Goal: Navigation & Orientation: Understand site structure

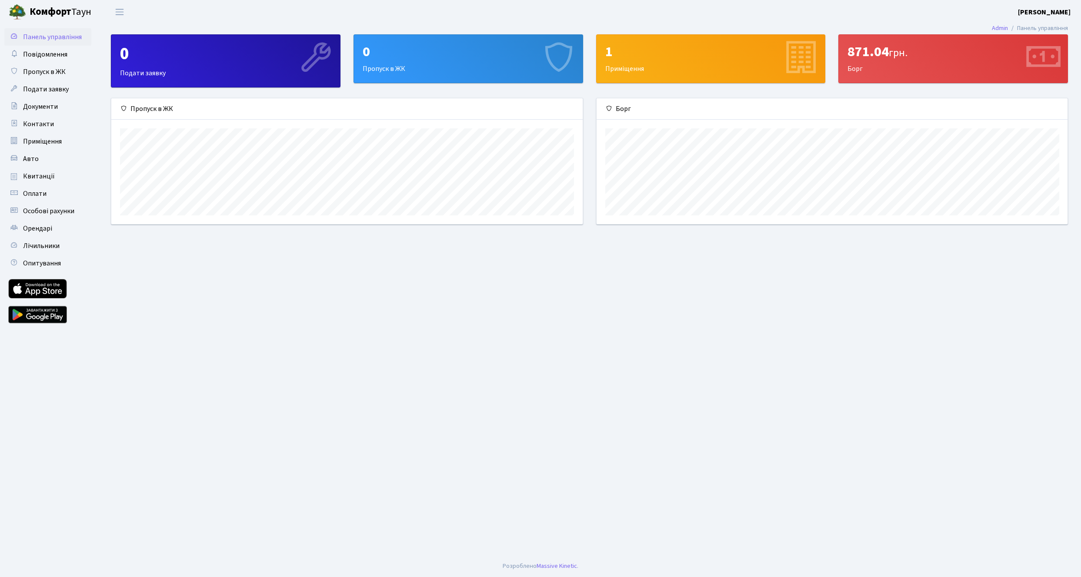
scroll to position [126, 471]
click at [48, 244] on span "Лічильники" at bounding box center [41, 246] width 37 height 10
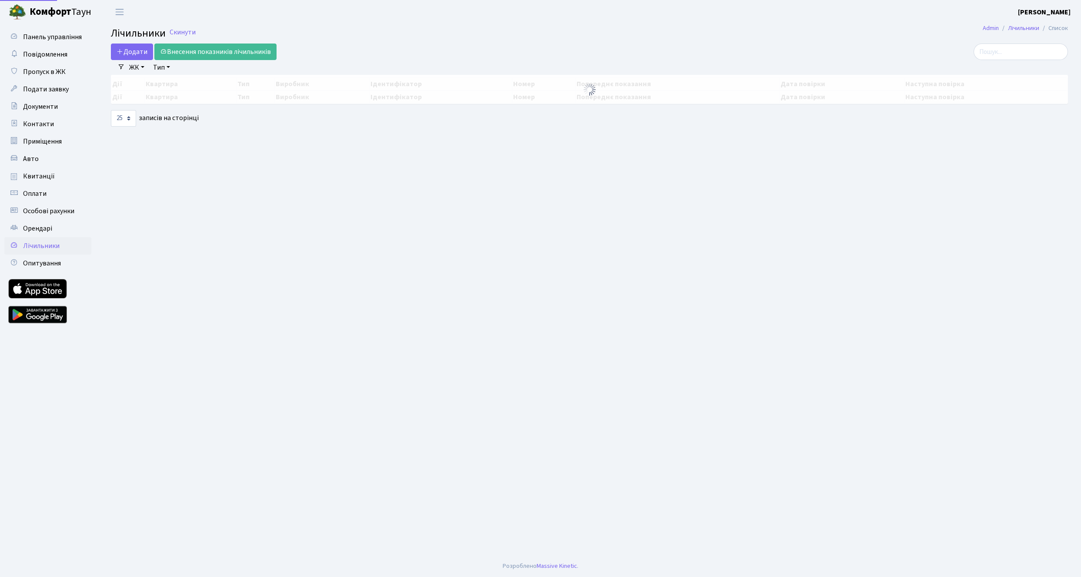
select select "25"
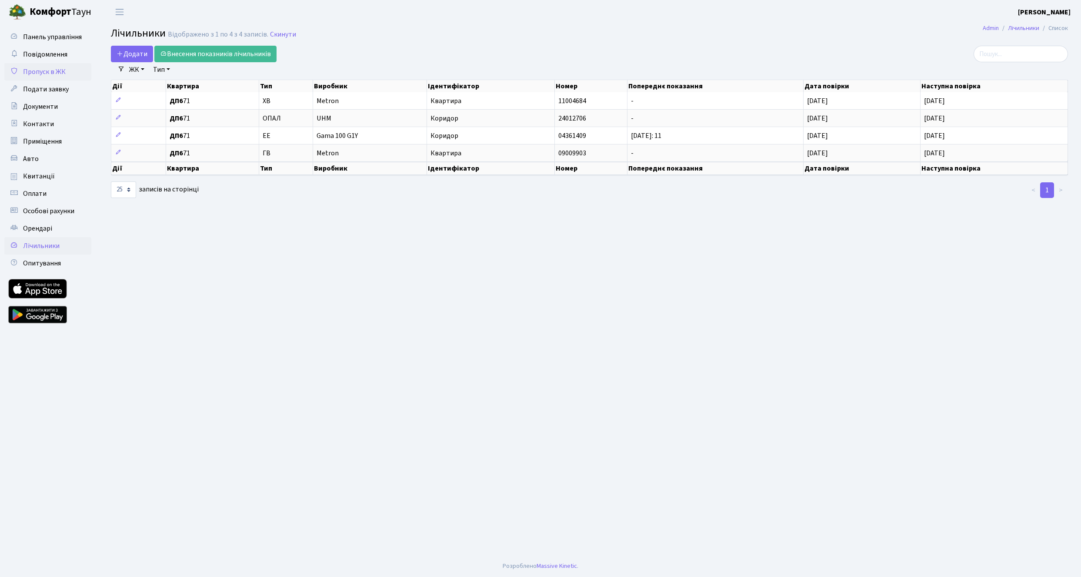
click at [50, 68] on span "Пропуск в ЖК" at bounding box center [44, 72] width 43 height 10
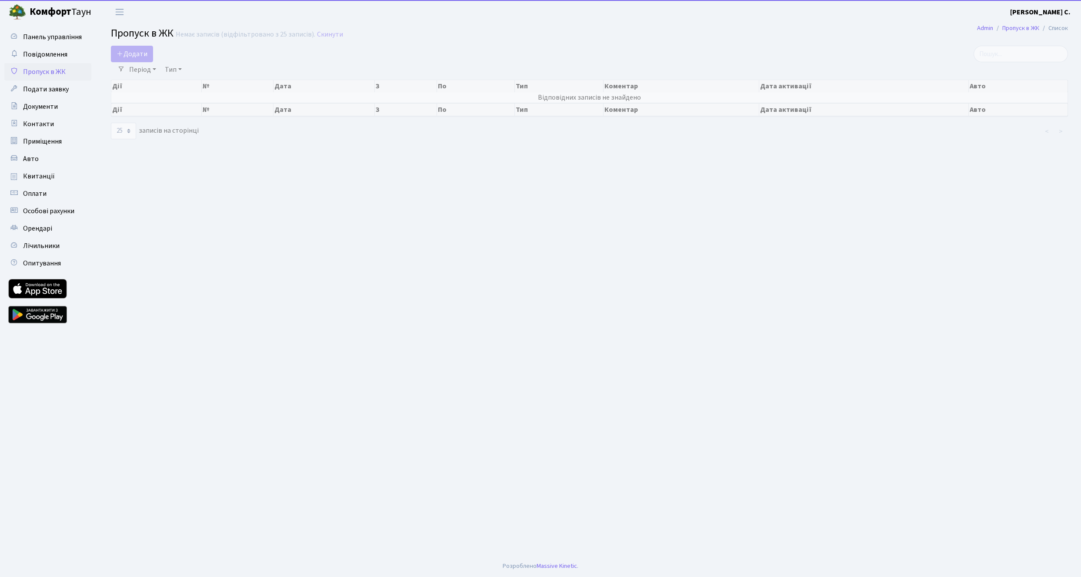
select select "25"
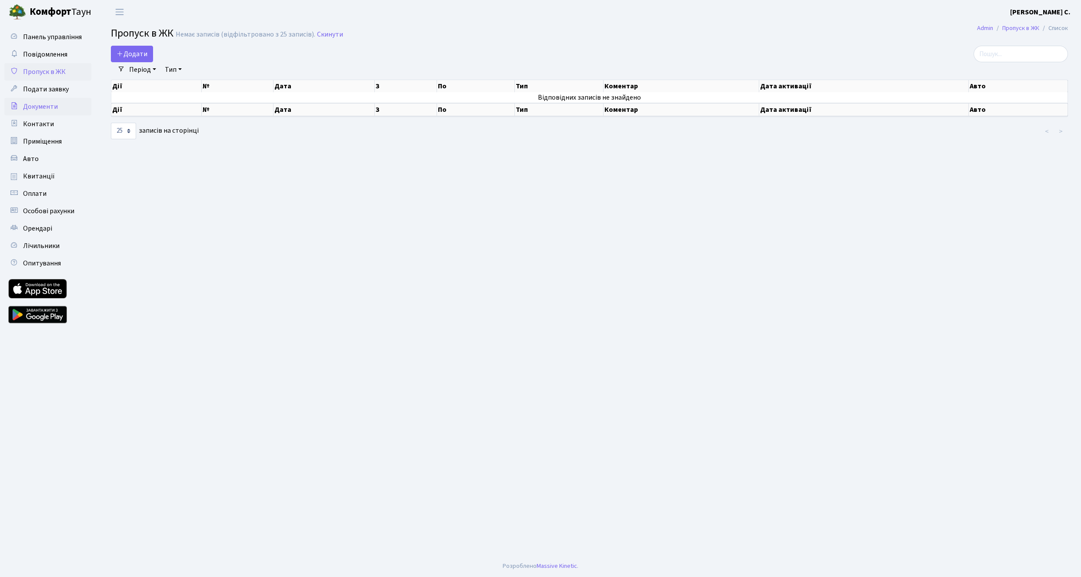
click at [44, 110] on span "Документи" at bounding box center [40, 107] width 35 height 10
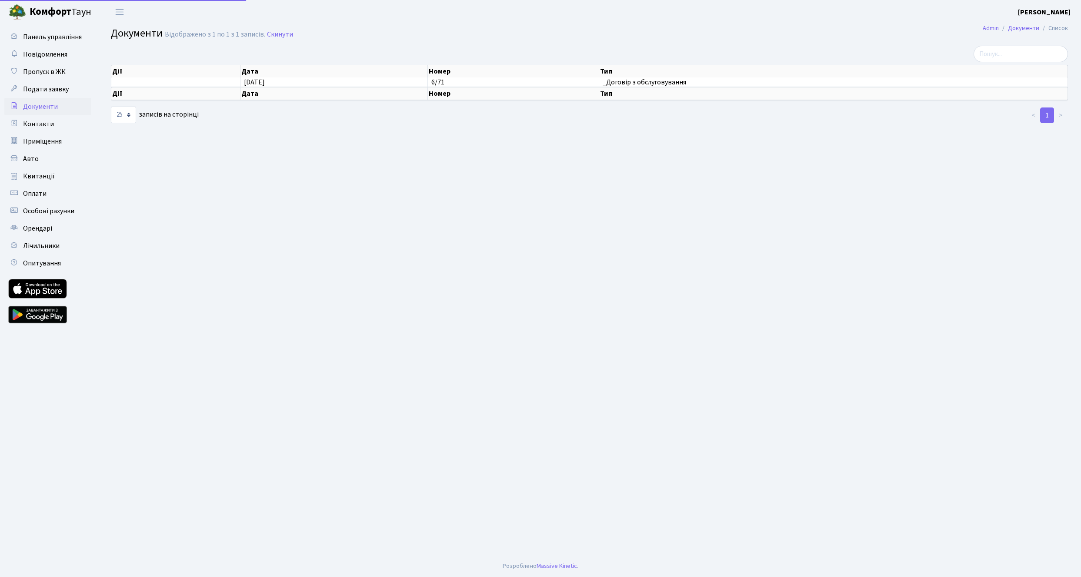
select select "25"
click at [44, 118] on link "Контакти" at bounding box center [47, 123] width 87 height 17
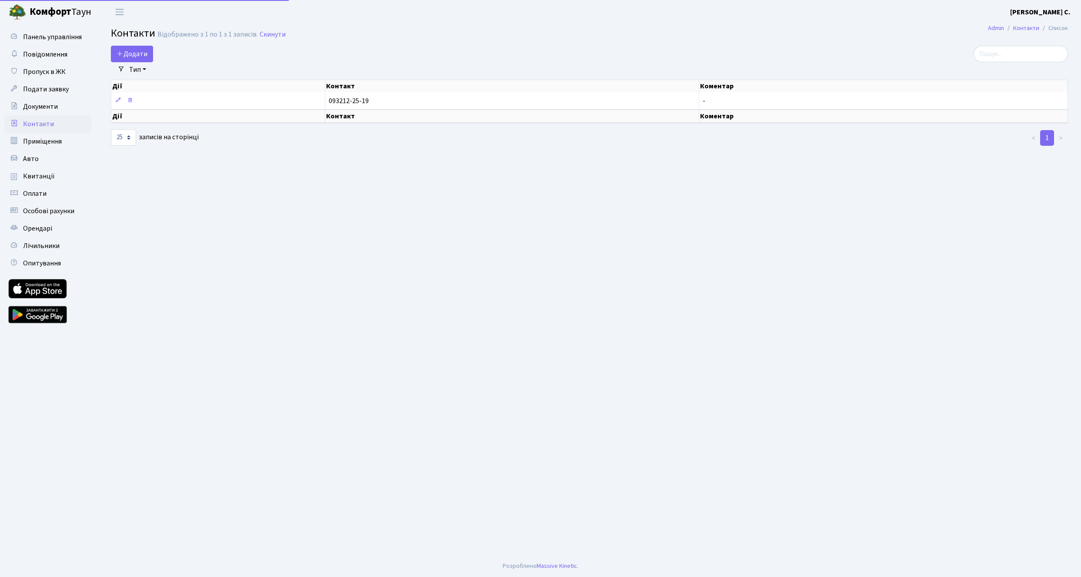
select select "25"
click at [47, 135] on link "Приміщення" at bounding box center [47, 141] width 87 height 17
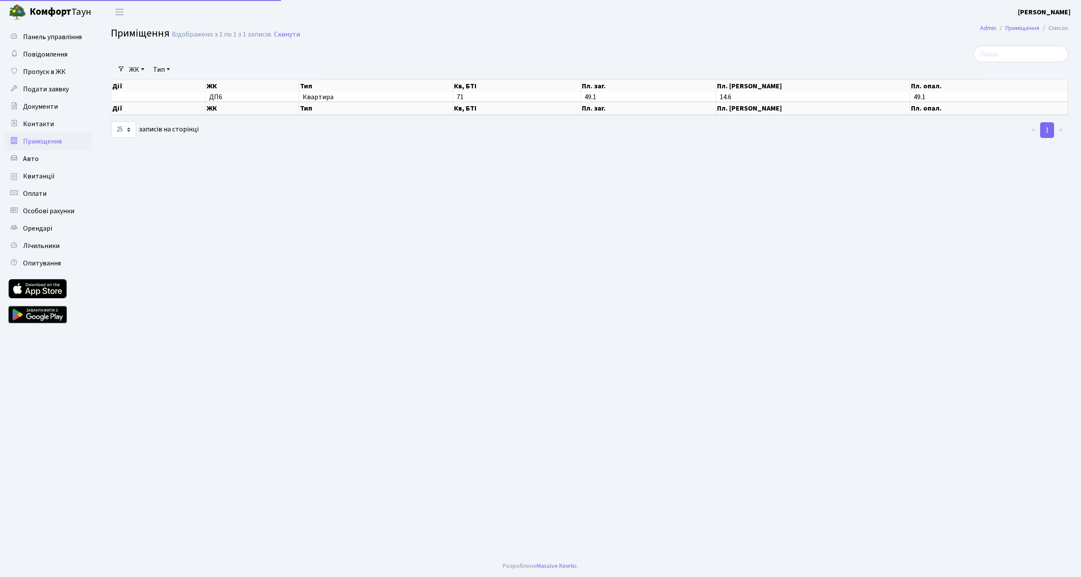
select select "25"
